Goal: Task Accomplishment & Management: Complete application form

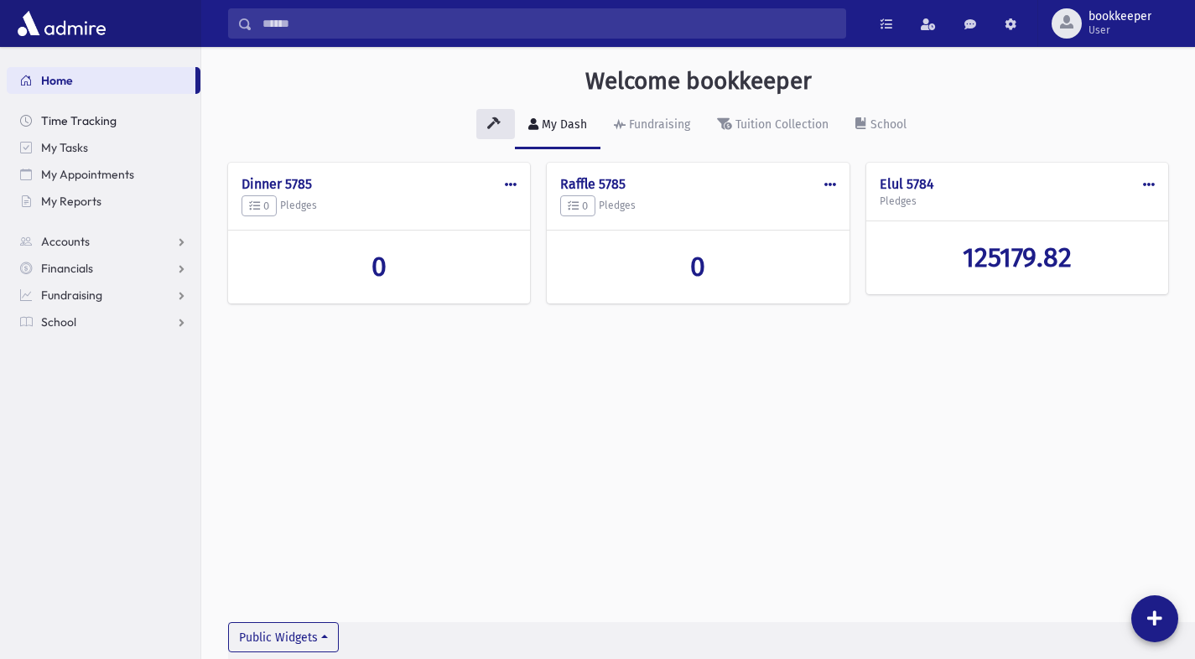
scroll to position [1, 0]
click at [105, 239] on link "Accounts" at bounding box center [104, 241] width 194 height 27
click at [72, 268] on span "Account List" at bounding box center [82, 268] width 65 height 15
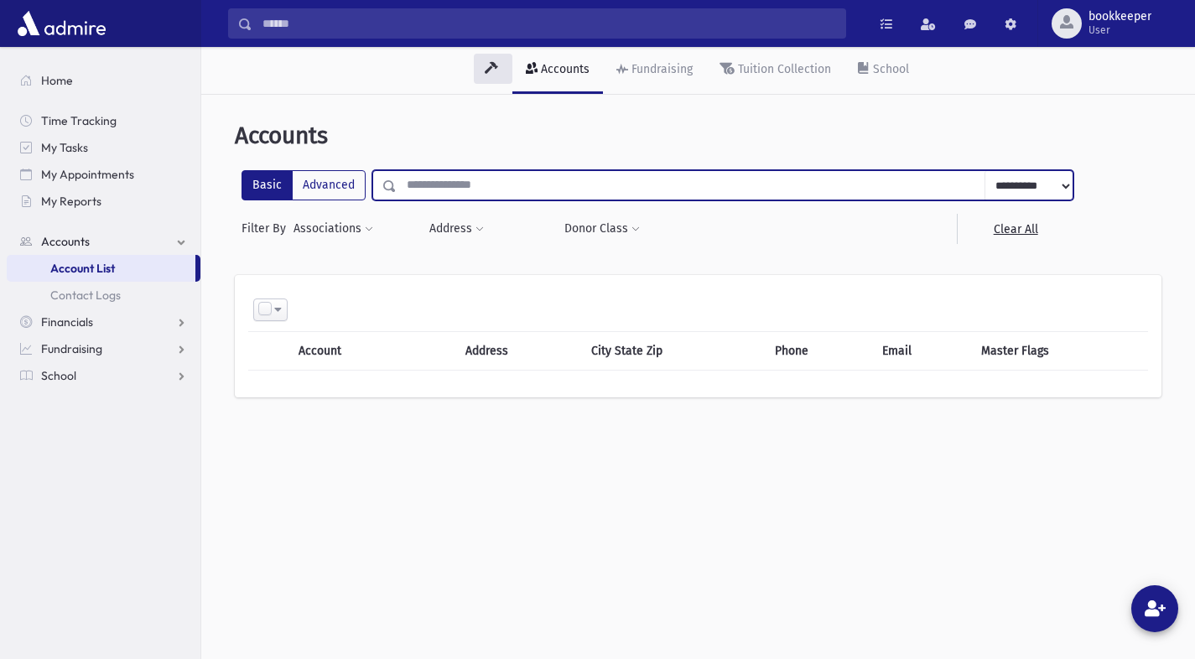
click at [525, 185] on input "text" at bounding box center [691, 185] width 589 height 30
type input "****"
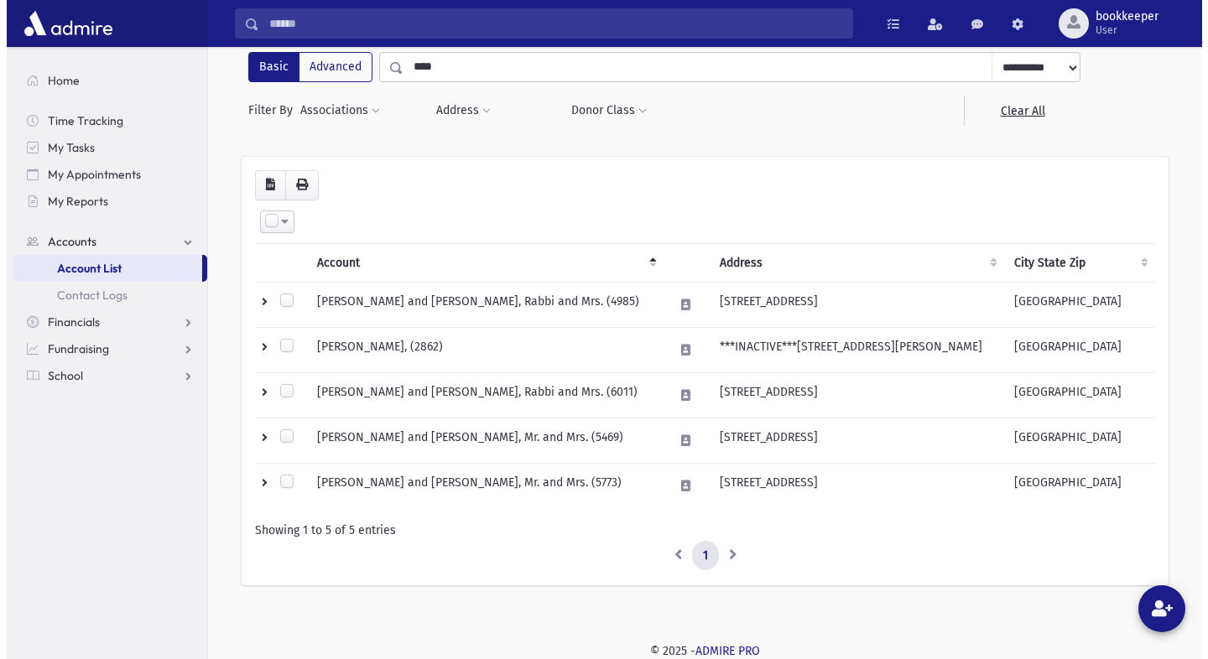
scroll to position [119, 0]
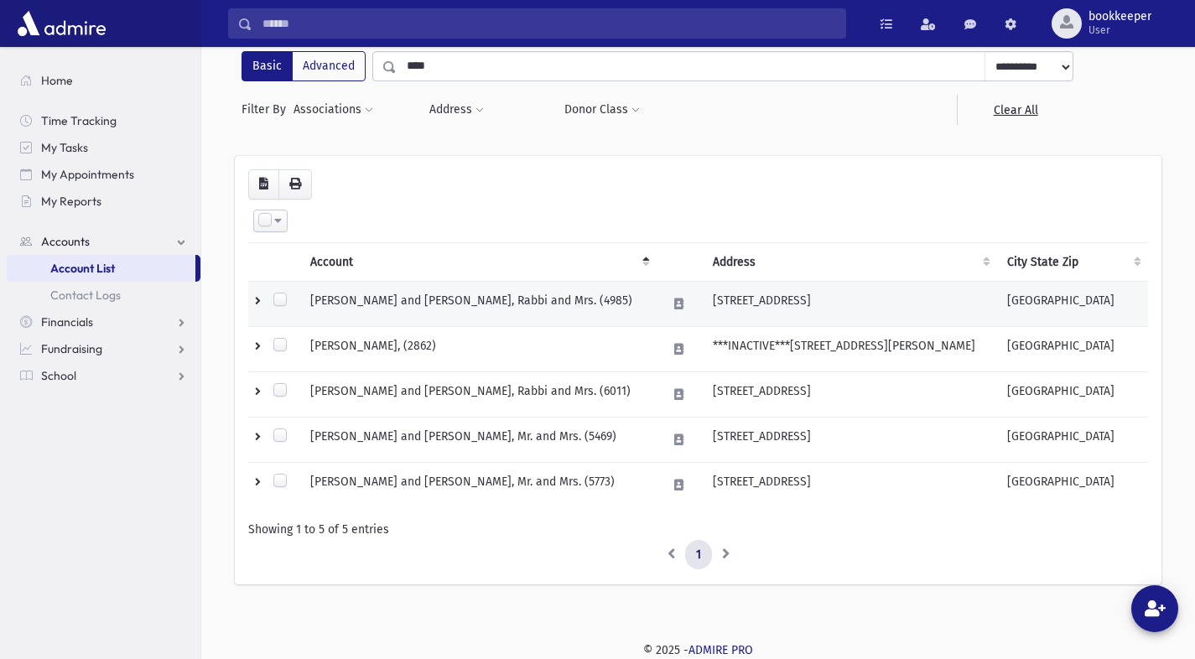
click at [447, 306] on td "MAYER, Yonoson and Avigail, Rabbi and Mrs. (4985)" at bounding box center [478, 303] width 357 height 45
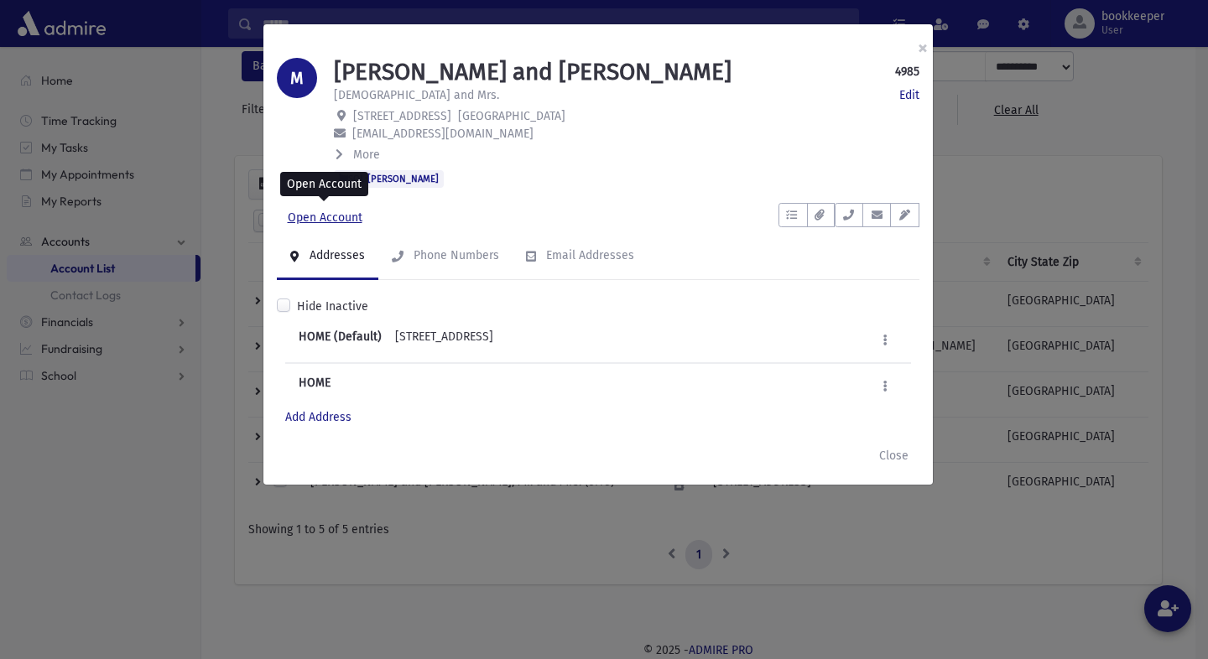
click at [337, 216] on link "Open Account" at bounding box center [325, 218] width 96 height 30
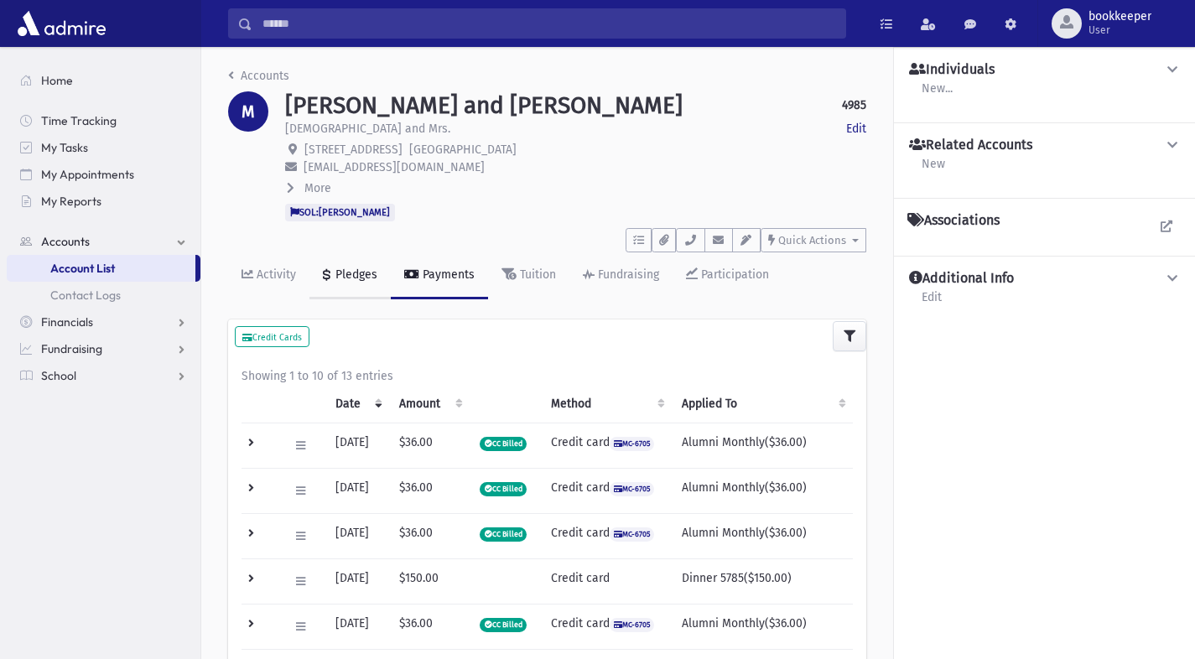
click at [341, 270] on div "Pledges" at bounding box center [354, 275] width 45 height 14
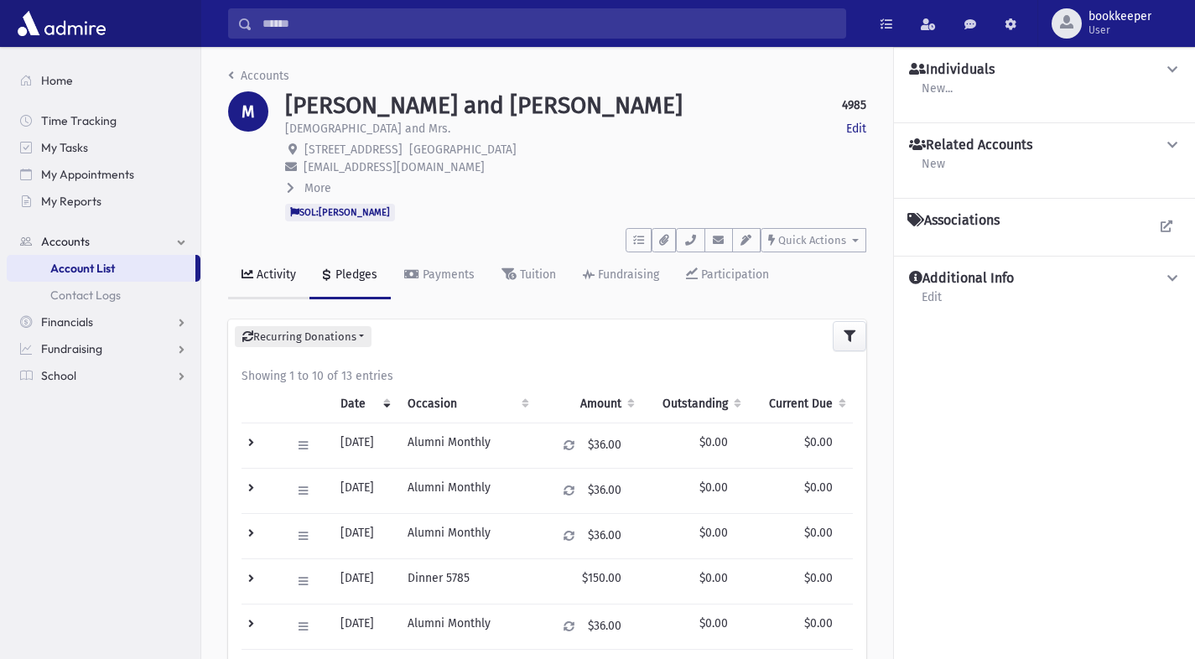
click at [273, 271] on div "Activity" at bounding box center [274, 275] width 43 height 14
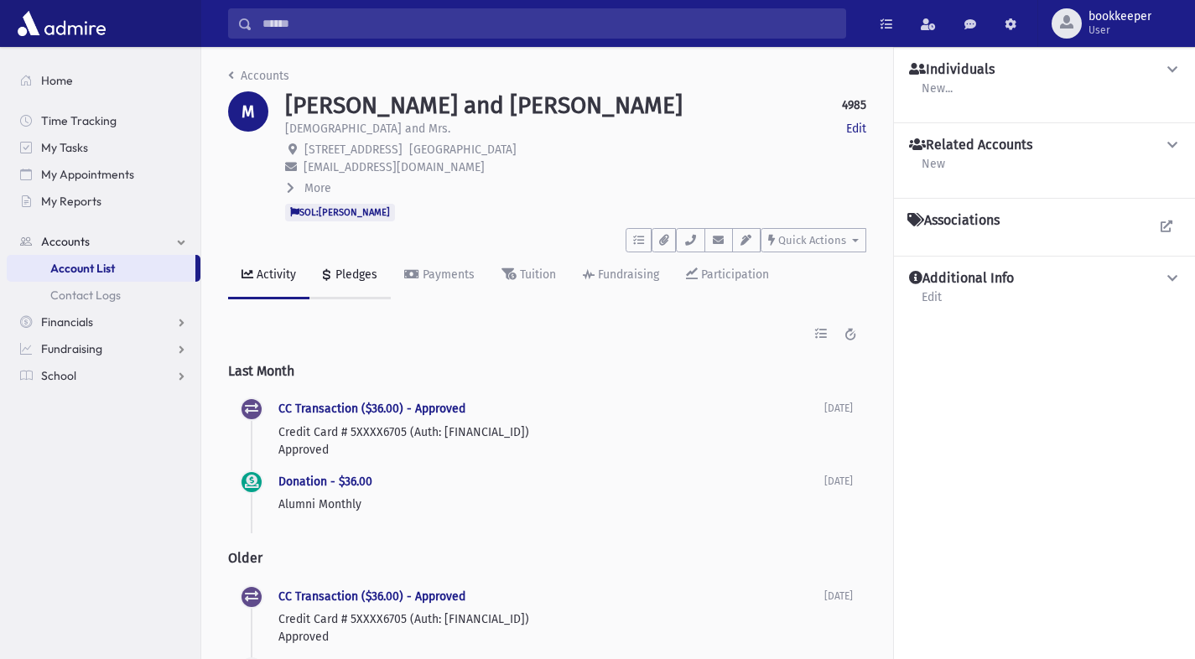
click at [346, 272] on div "Pledges" at bounding box center [354, 275] width 45 height 14
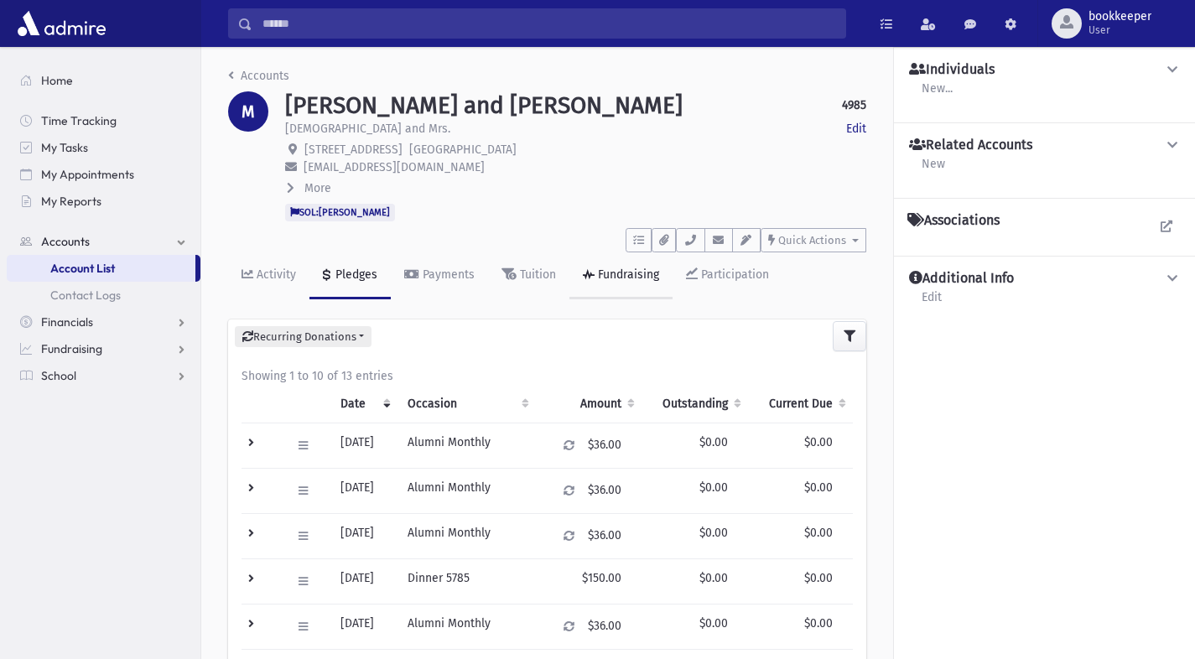
click at [623, 271] on div "Fundraising" at bounding box center [627, 275] width 65 height 14
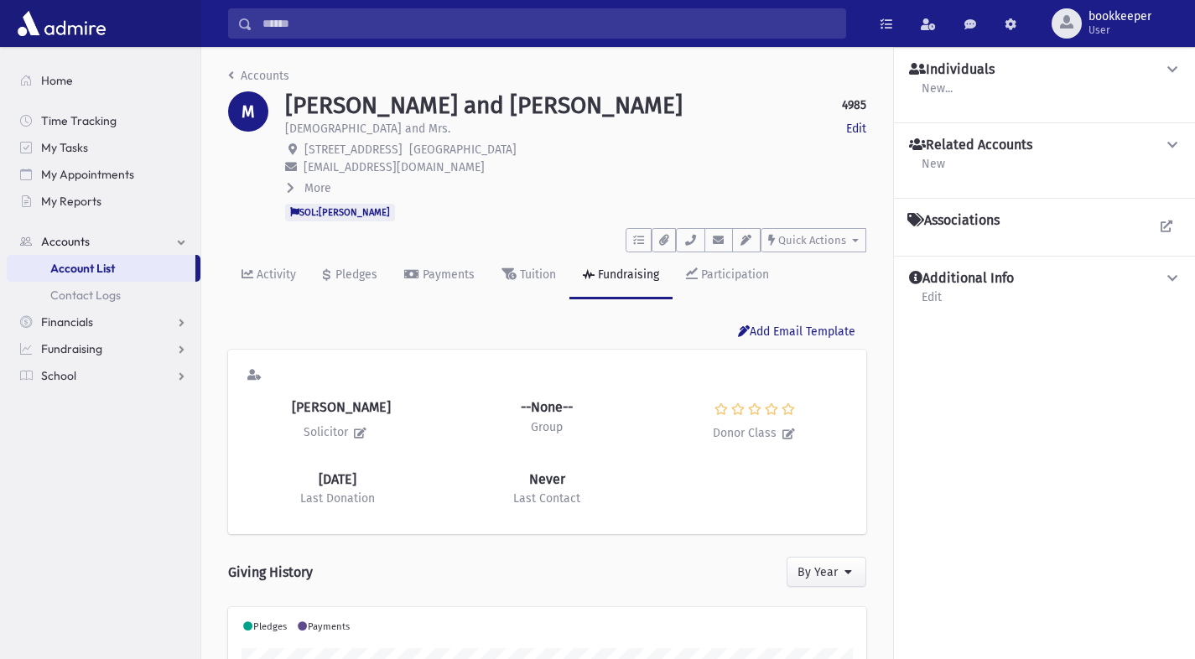
click at [306, 194] on span "More" at bounding box center [318, 188] width 27 height 14
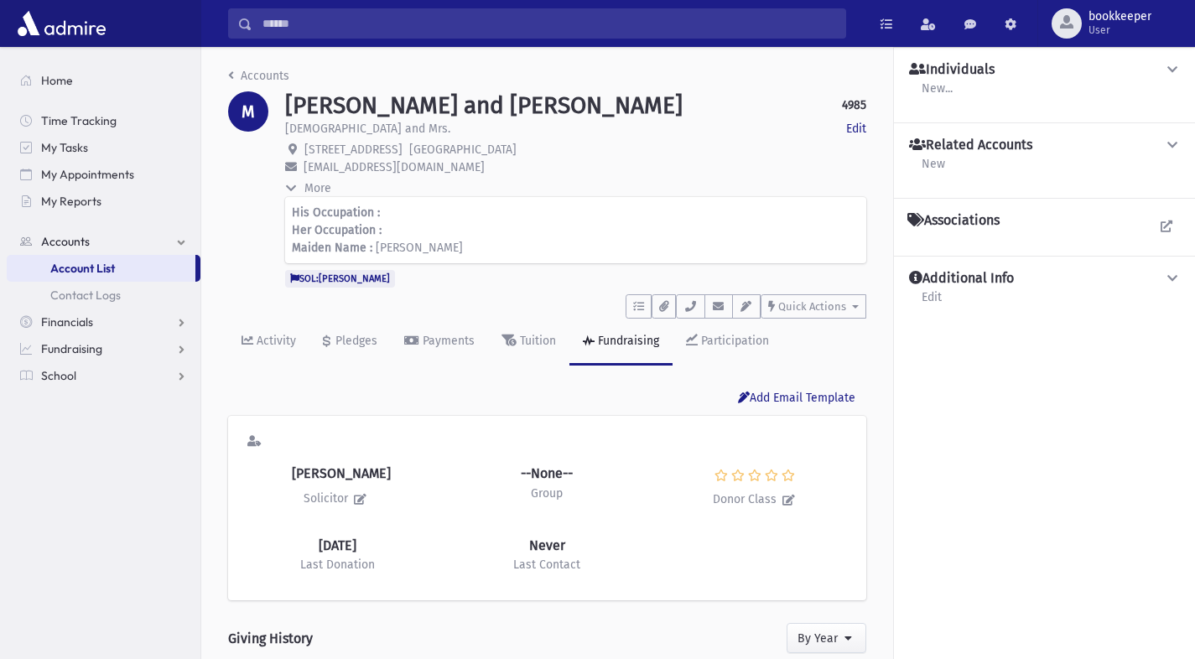
click at [294, 190] on icon at bounding box center [291, 189] width 12 height 8
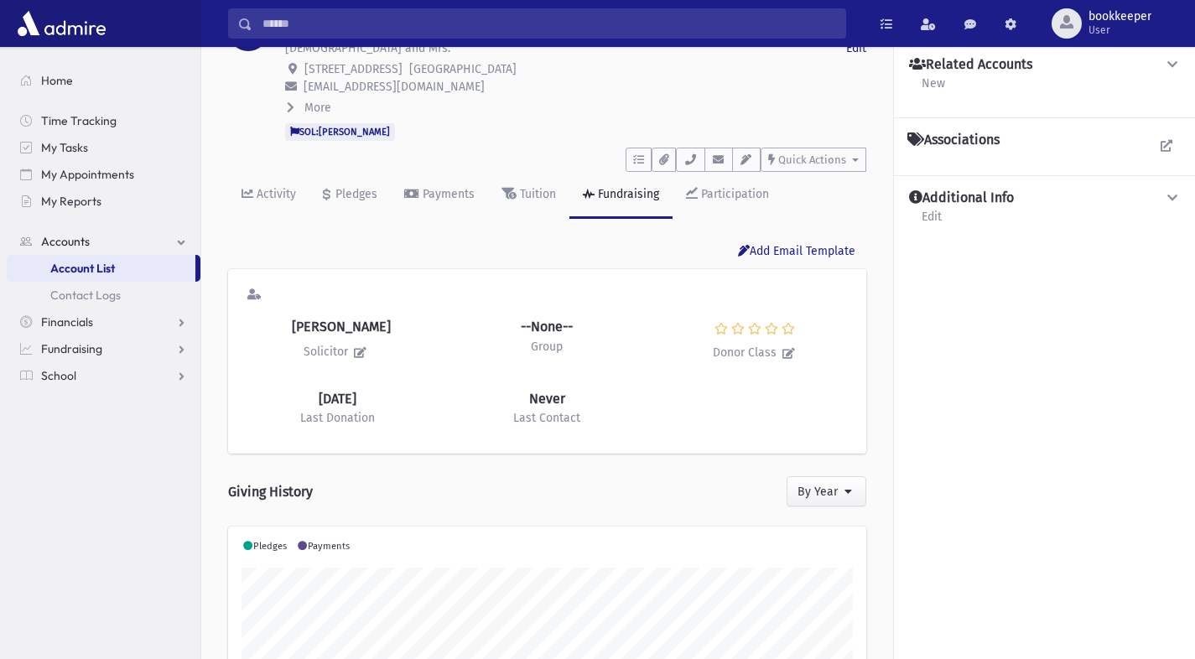
scroll to position [82, 0]
click at [155, 313] on link "Financials" at bounding box center [104, 322] width 194 height 27
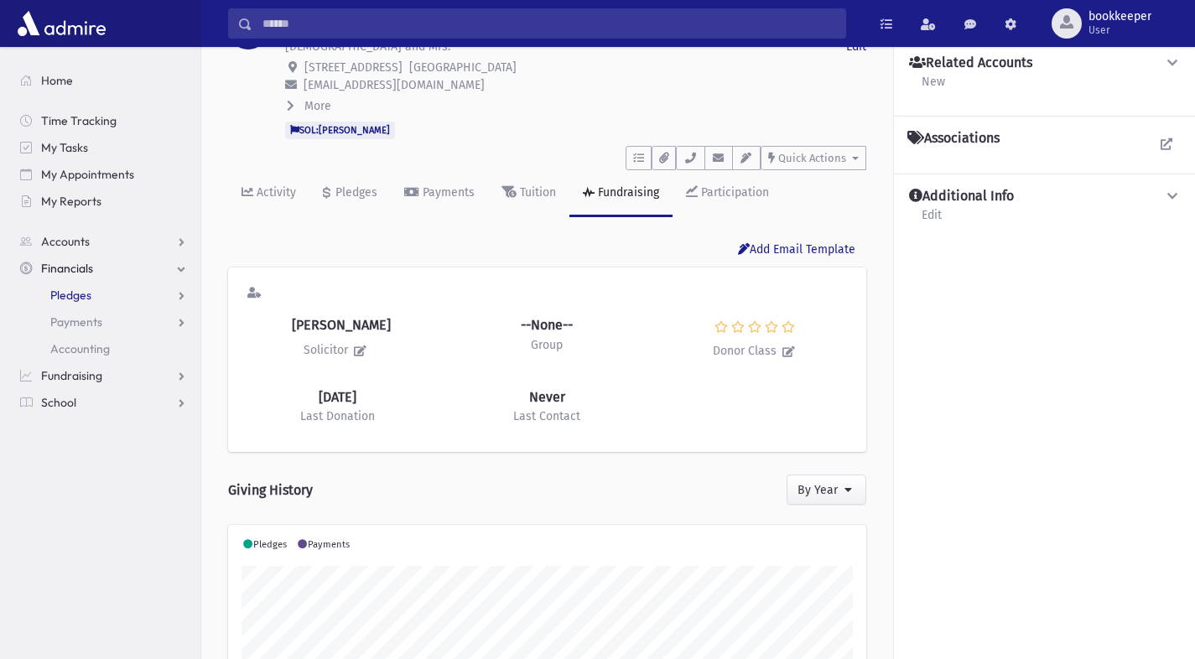
click at [127, 298] on link "Pledges" at bounding box center [104, 295] width 194 height 27
click at [79, 323] on span "Entry" at bounding box center [78, 322] width 29 height 15
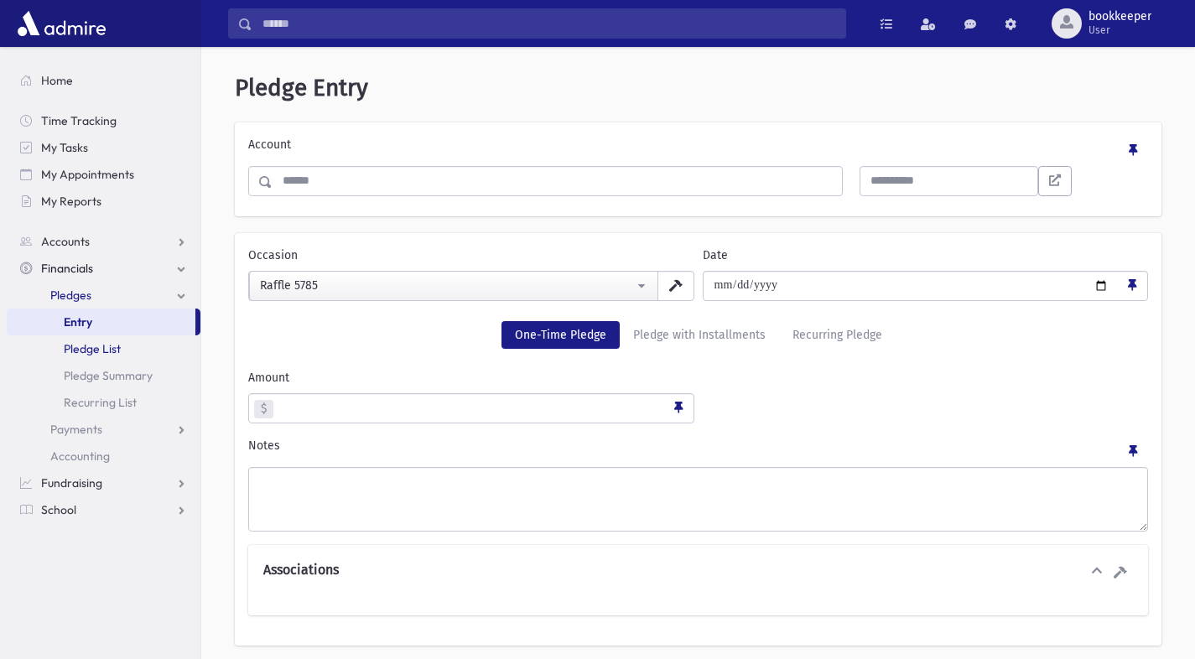
click at [88, 347] on span "Pledge List" at bounding box center [92, 348] width 57 height 15
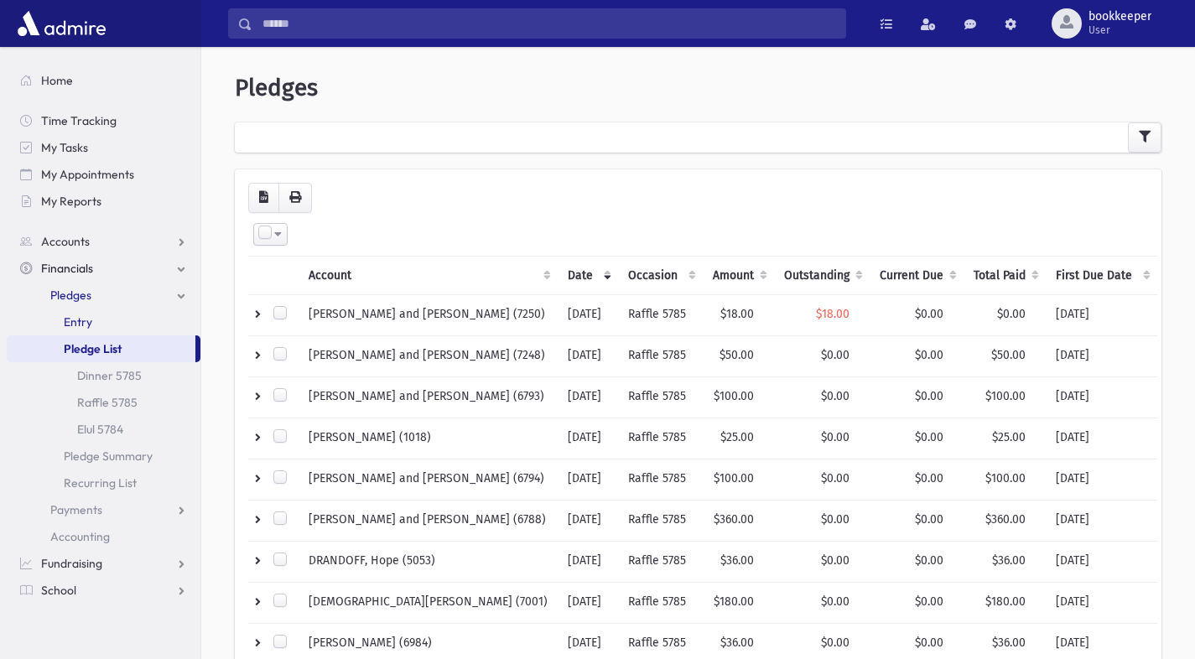
click at [81, 316] on span "Entry" at bounding box center [78, 322] width 29 height 15
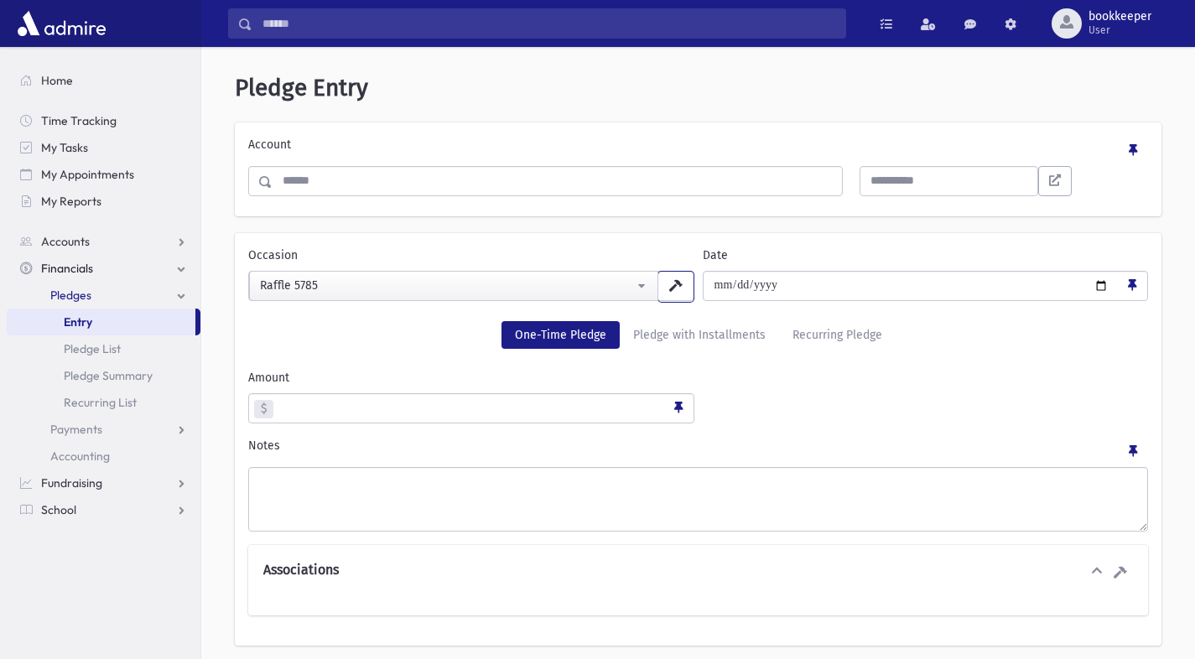
click at [680, 288] on icon "button" at bounding box center [675, 286] width 13 height 12
click at [676, 294] on button "button" at bounding box center [676, 287] width 35 height 30
click at [673, 353] on div "**********" at bounding box center [698, 439] width 927 height 413
